Goal: Browse casually: Explore the website without a specific task or goal

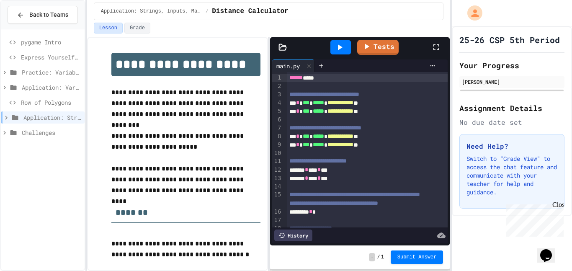
click at [4, 87] on icon at bounding box center [5, 88] width 8 height 8
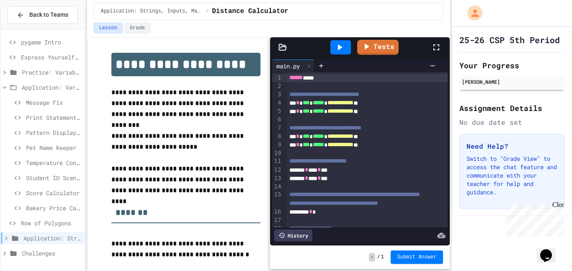
click at [8, 238] on icon at bounding box center [7, 238] width 8 height 8
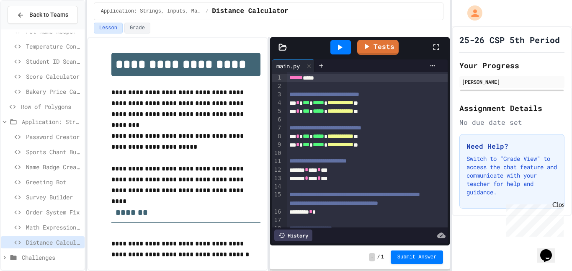
scroll to position [119, 0]
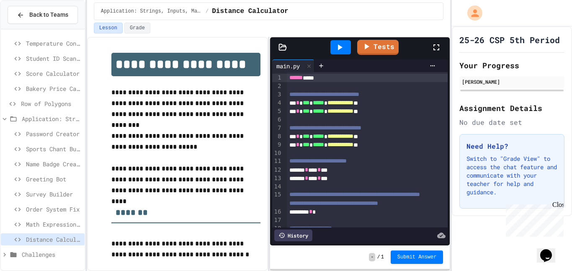
click at [48, 227] on span "Math Expression Debugger" at bounding box center [53, 224] width 55 height 9
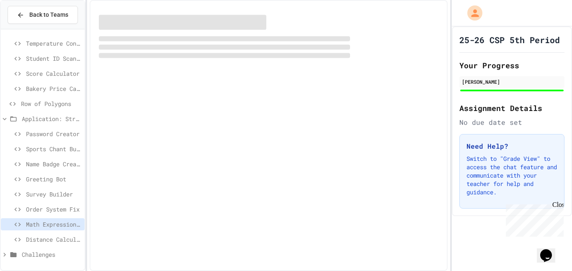
scroll to position [113, 0]
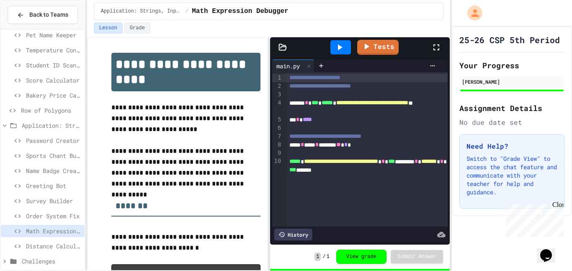
click at [54, 218] on span "Order System Fix" at bounding box center [53, 215] width 55 height 9
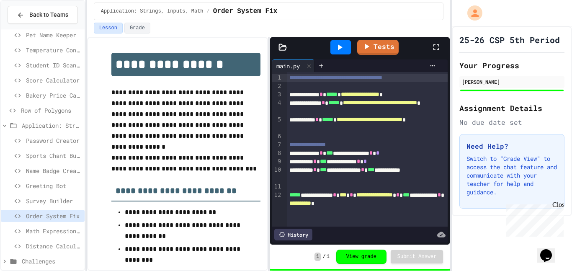
click at [54, 205] on span "Survey Builder" at bounding box center [53, 200] width 55 height 9
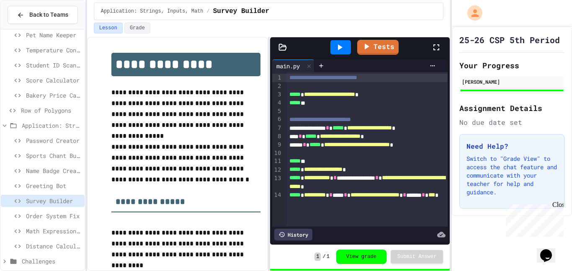
click at [59, 142] on span "Password Creator" at bounding box center [53, 140] width 55 height 9
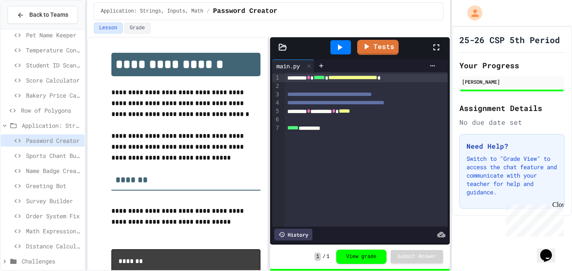
click at [48, 250] on span "Distance Calculator" at bounding box center [53, 246] width 55 height 9
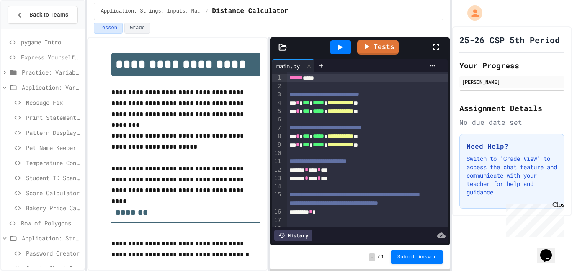
click at [5, 72] on icon at bounding box center [4, 72] width 3 height 4
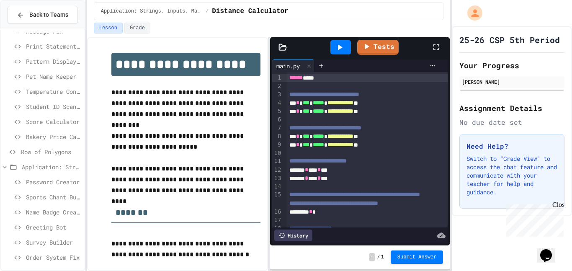
scroll to position [102, 0]
click at [27, 152] on span "Row of Polygons" at bounding box center [51, 151] width 60 height 9
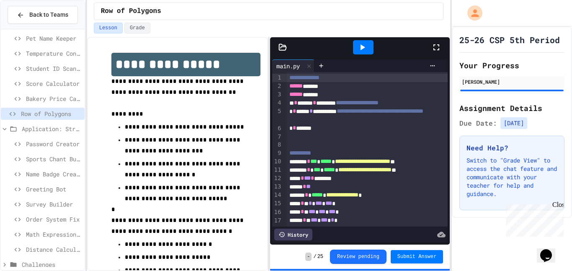
scroll to position [149, 0]
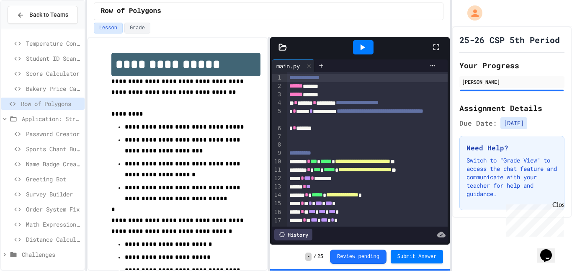
click at [37, 258] on span "Challenges" at bounding box center [51, 254] width 59 height 9
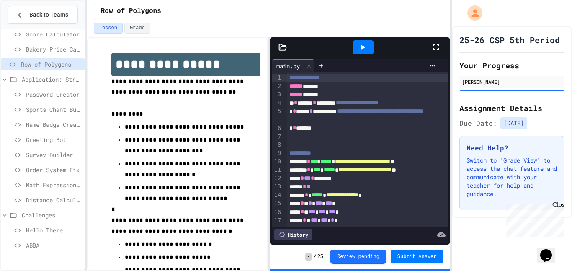
scroll to position [186, 0]
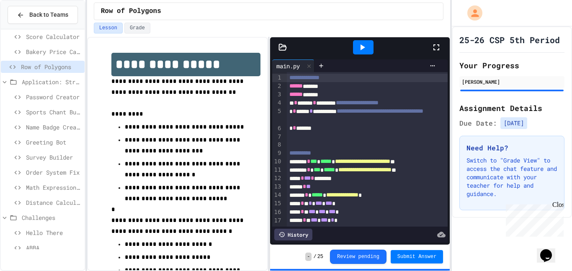
click at [53, 93] on span "Password Creator" at bounding box center [53, 97] width 55 height 9
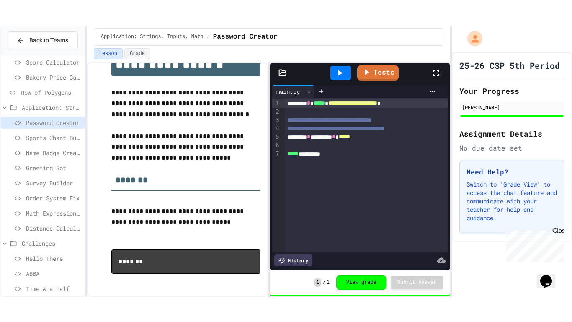
scroll to position [25, 0]
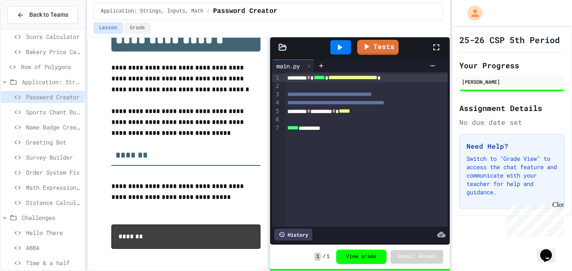
click at [54, 113] on span "Sports Chant Builder" at bounding box center [53, 112] width 55 height 9
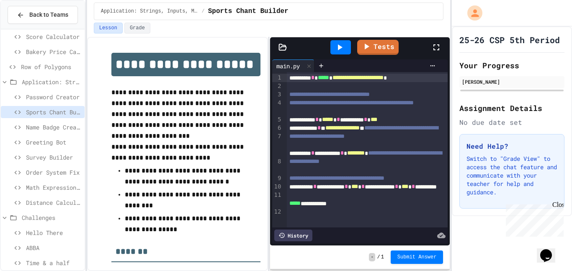
click at [45, 127] on span "Name Badge Creator" at bounding box center [53, 127] width 55 height 9
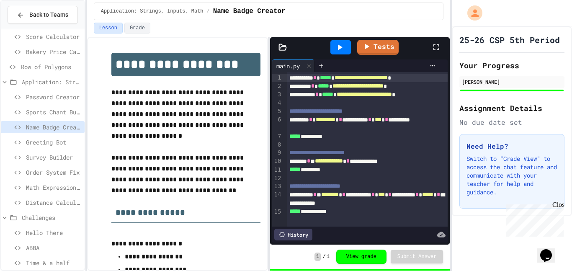
click at [45, 116] on div "Sports Chant Builder" at bounding box center [43, 112] width 84 height 12
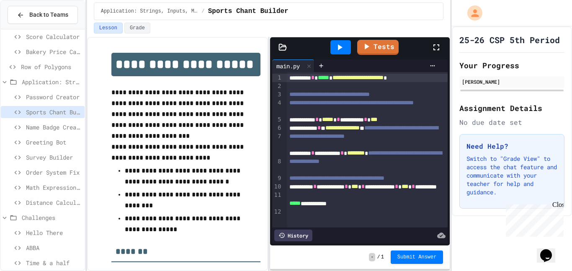
click at [435, 49] on icon at bounding box center [436, 47] width 6 height 6
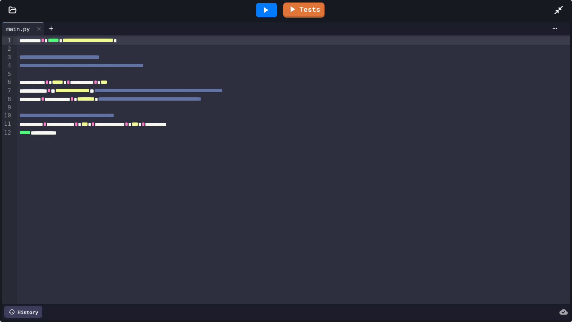
click at [262, 13] on icon at bounding box center [265, 10] width 10 height 10
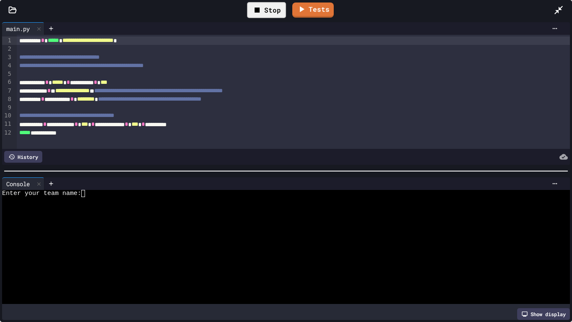
click at [280, 8] on div "Stop" at bounding box center [266, 10] width 39 height 16
click at [557, 5] on icon at bounding box center [558, 10] width 10 height 10
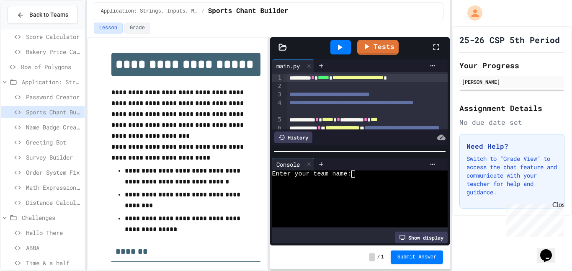
click at [438, 48] on icon at bounding box center [436, 47] width 10 height 10
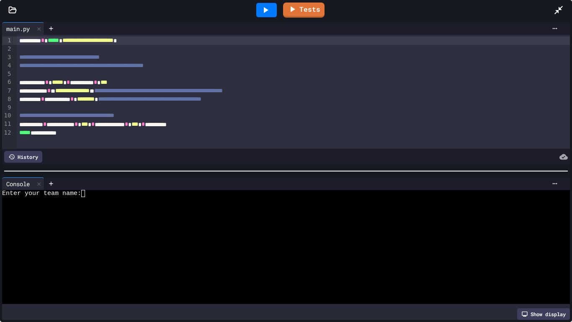
click at [559, 7] on icon at bounding box center [558, 10] width 8 height 8
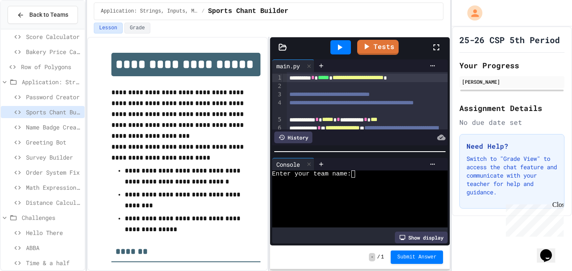
click at [33, 69] on span "Row of Polygons" at bounding box center [51, 66] width 60 height 9
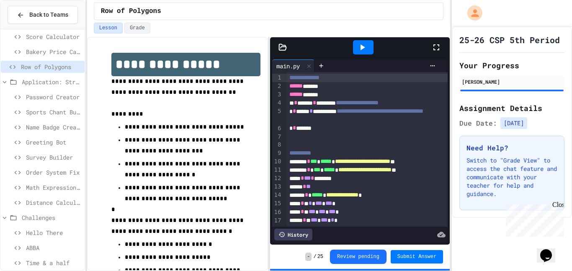
click at [440, 42] on icon at bounding box center [436, 47] width 10 height 10
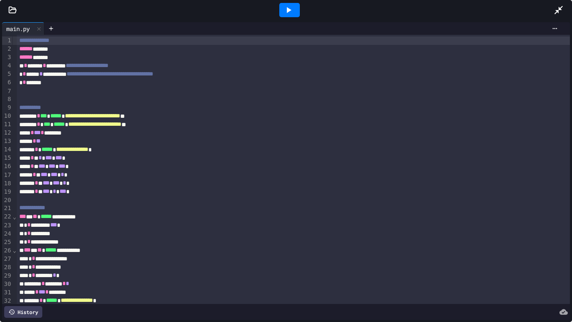
click at [569, 7] on div at bounding box center [562, 10] width 18 height 23
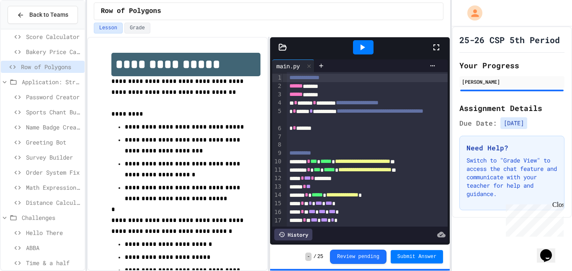
click at [436, 51] on icon at bounding box center [436, 47] width 10 height 10
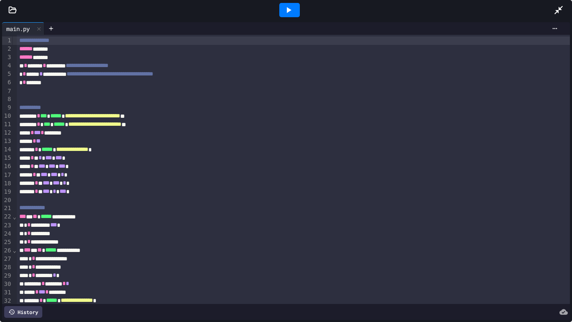
click at [283, 9] on icon at bounding box center [288, 10] width 10 height 10
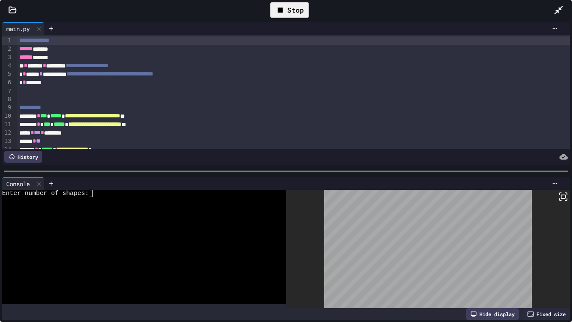
click at [95, 193] on textarea "Terminal input" at bounding box center [95, 193] width 4 height 7
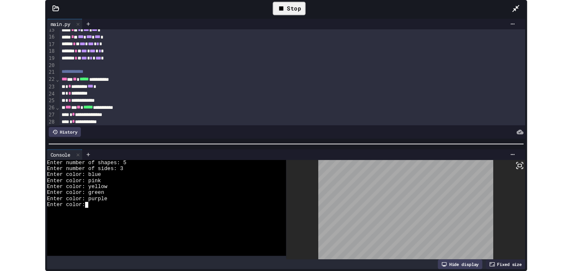
scroll to position [120, 0]
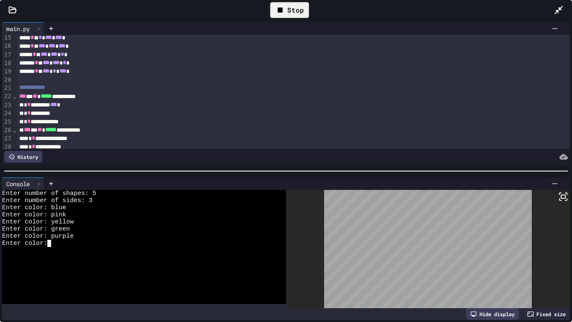
click at [275, 6] on icon at bounding box center [280, 10] width 10 height 10
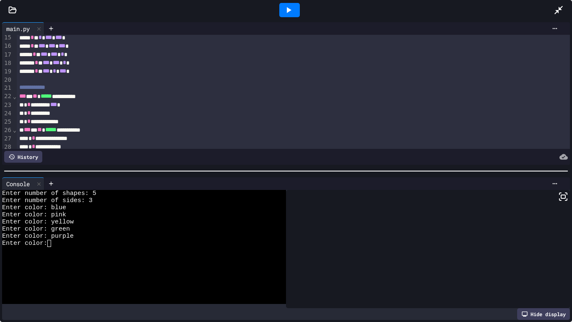
click at [557, 3] on div at bounding box center [562, 10] width 18 height 23
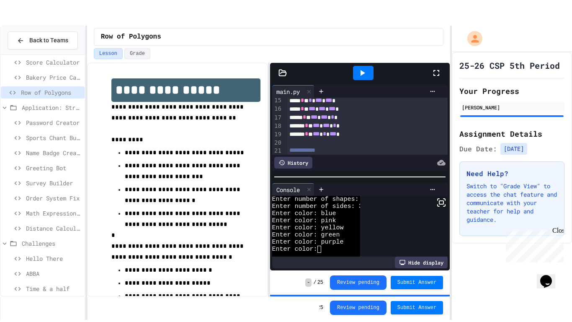
scroll to position [14, 0]
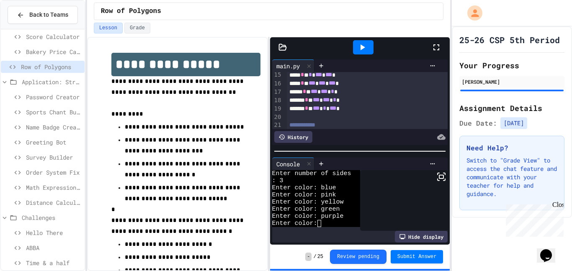
click at [430, 52] on div at bounding box center [363, 47] width 136 height 23
click at [435, 50] on icon at bounding box center [436, 47] width 10 height 10
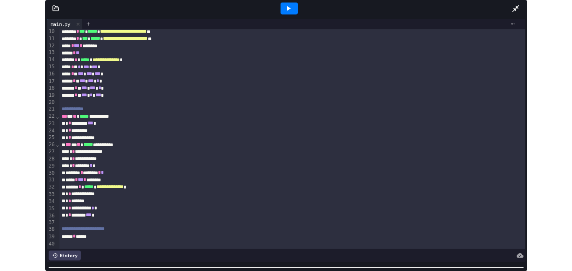
scroll to position [78, 0]
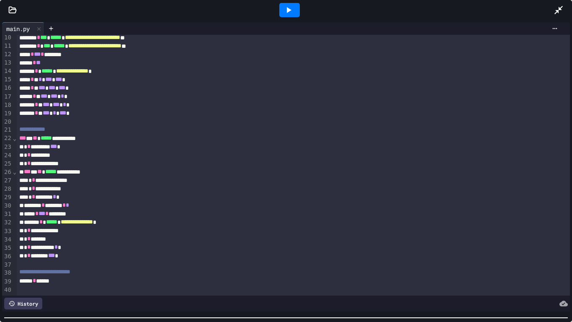
click at [283, 270] on div at bounding box center [286, 317] width 572 height 8
click at [562, 8] on icon at bounding box center [558, 10] width 10 height 10
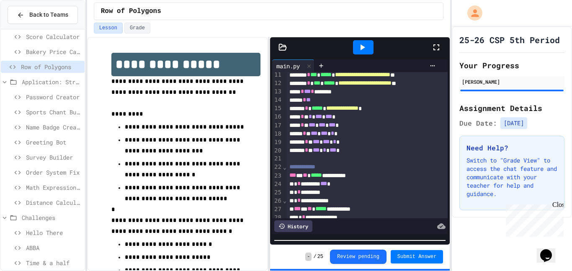
scroll to position [64, 0]
